Goal: Find specific page/section: Find specific page/section

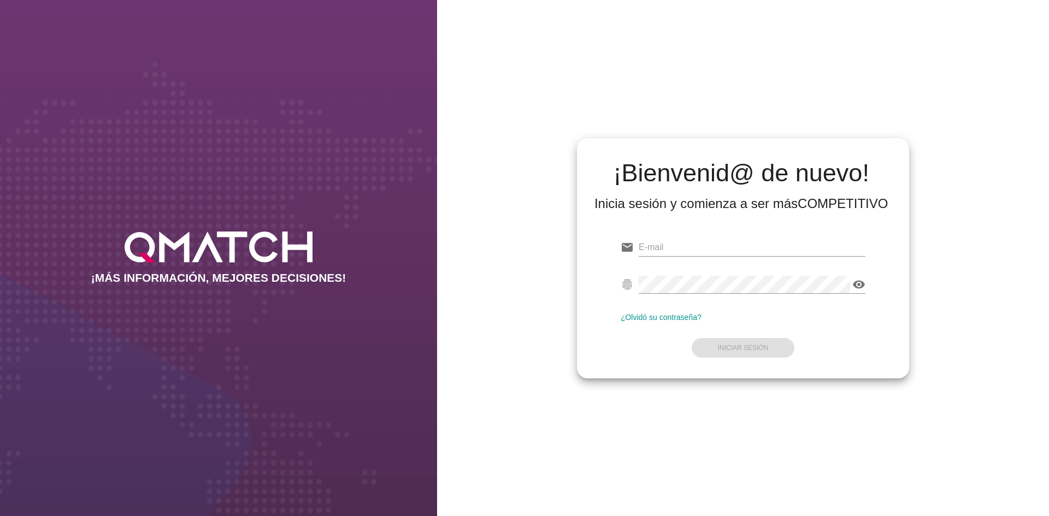
type input "[EMAIL_ADDRESS][DOMAIN_NAME]"
click at [761, 329] on form "email [EMAIL_ADDRESS][DOMAIN_NAME] Correo no válido fingerprint visibility Cont…" at bounding box center [743, 296] width 245 height 129
click at [748, 339] on button "Iniciar Sesión" at bounding box center [743, 348] width 103 height 20
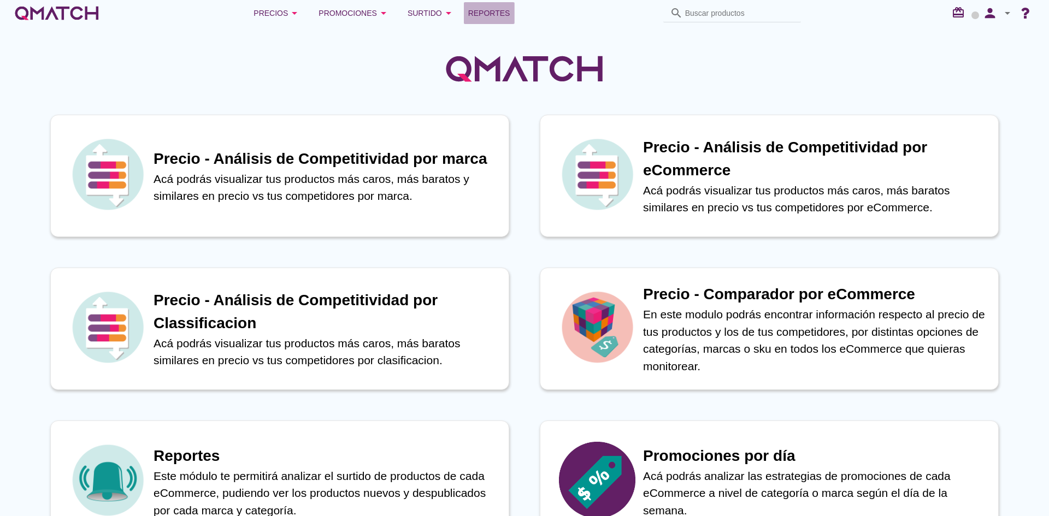
click at [508, 8] on span "Reportes" at bounding box center [489, 13] width 42 height 13
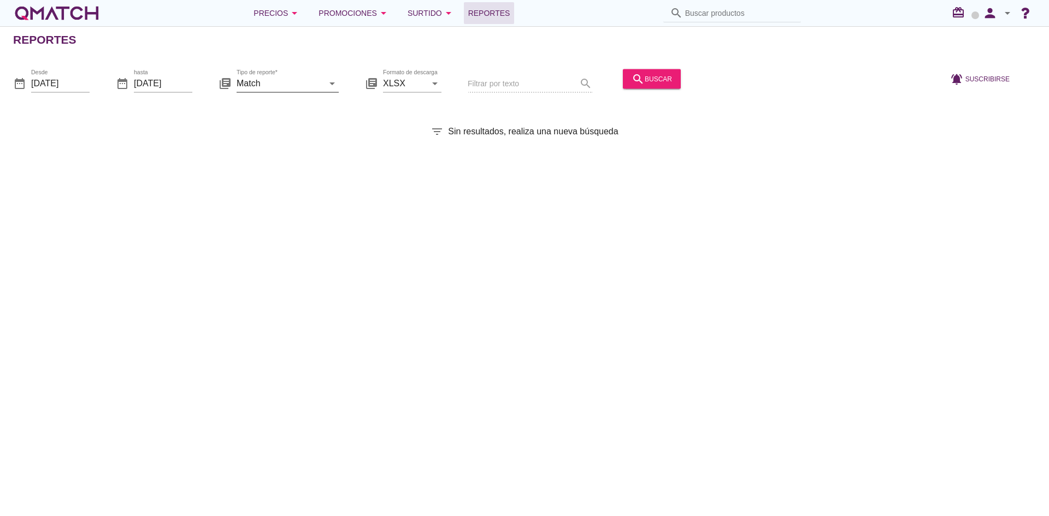
click at [299, 84] on input "Match" at bounding box center [280, 82] width 87 height 17
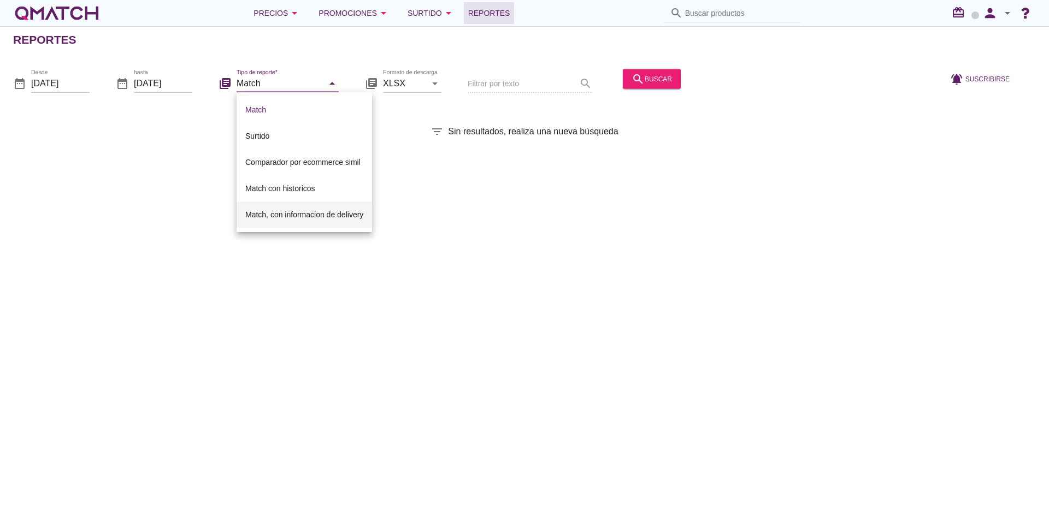
click at [290, 211] on div "Match, con informacion de delivery" at bounding box center [304, 214] width 118 height 13
type input "Match, con informacion de delivery"
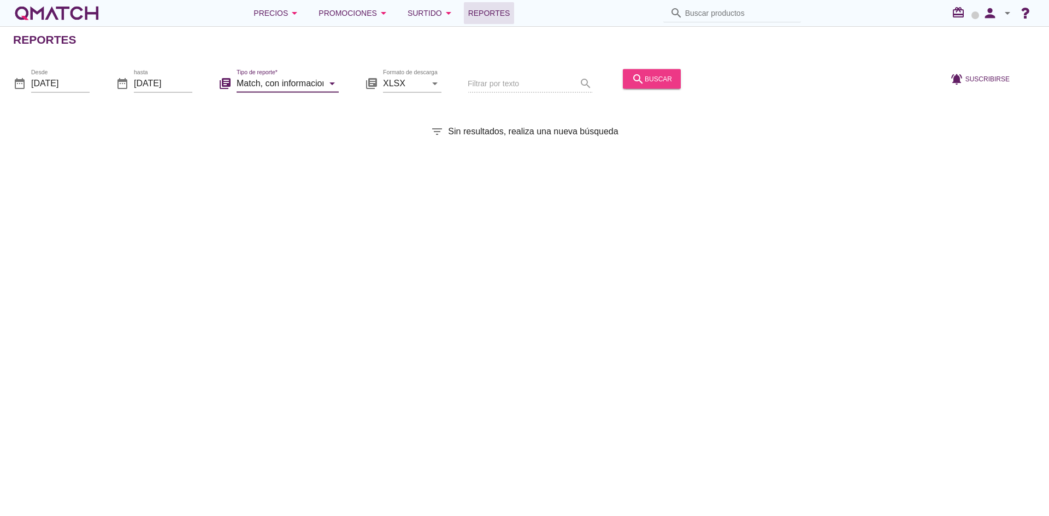
click at [652, 75] on div "search buscar" at bounding box center [652, 78] width 40 height 13
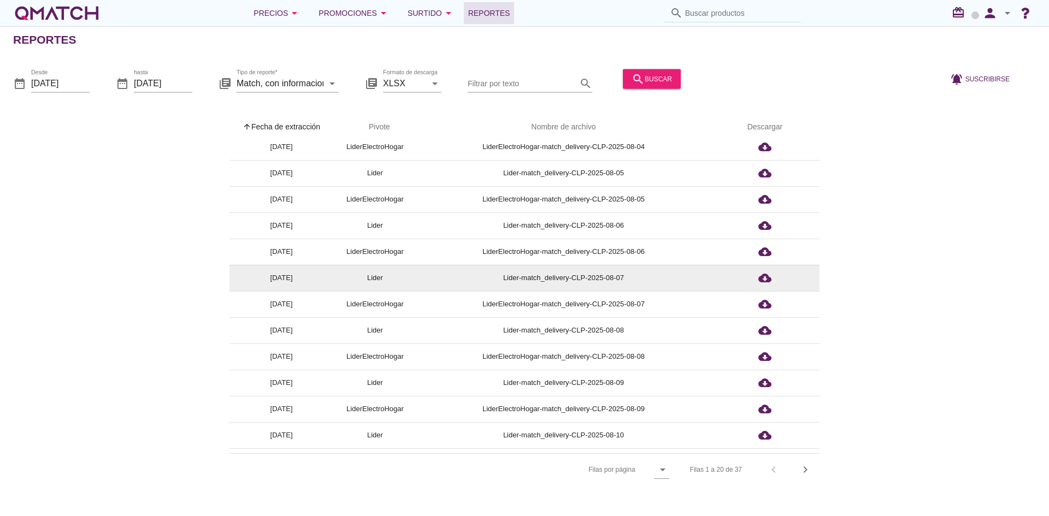
scroll to position [214, 0]
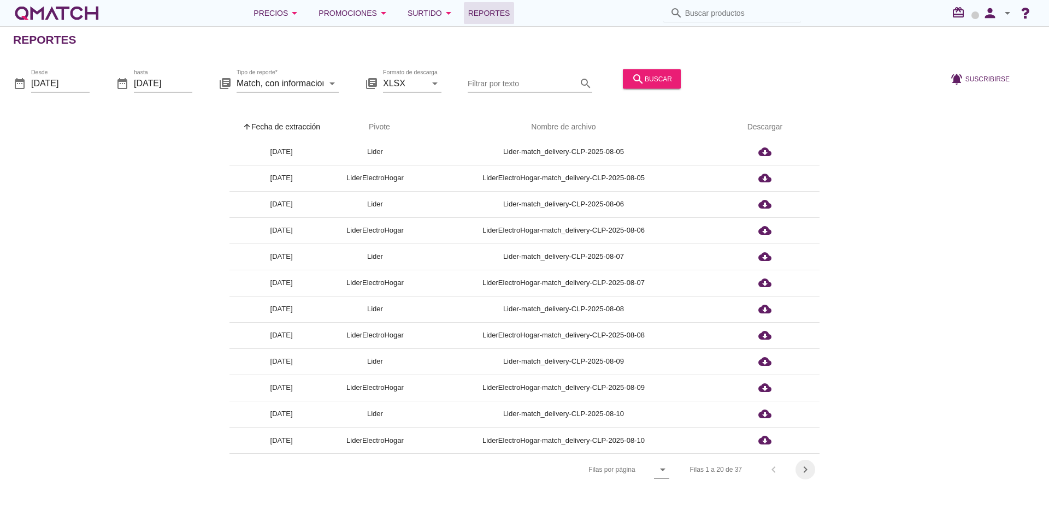
click at [799, 473] on icon "chevron_right" at bounding box center [805, 469] width 13 height 13
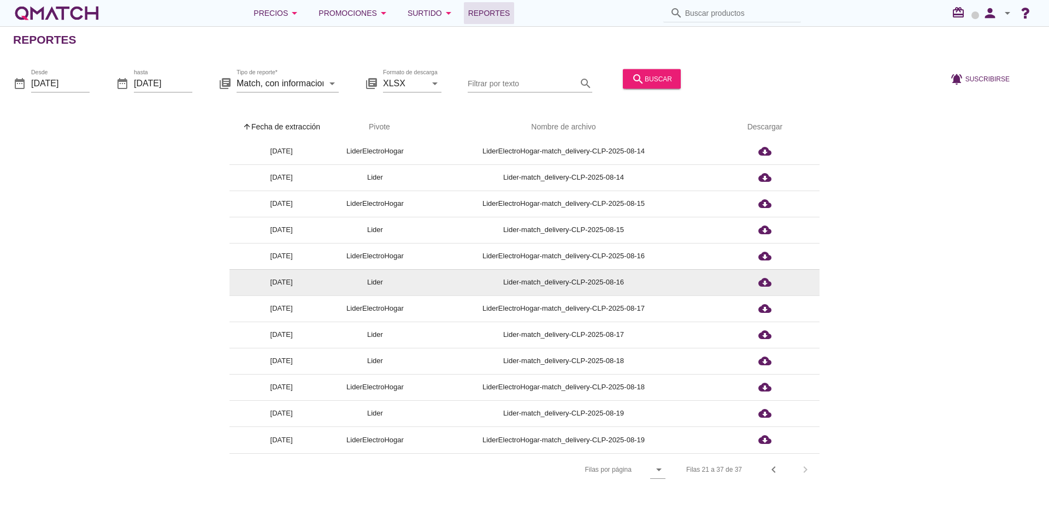
scroll to position [135, 0]
